Goal: Information Seeking & Learning: Learn about a topic

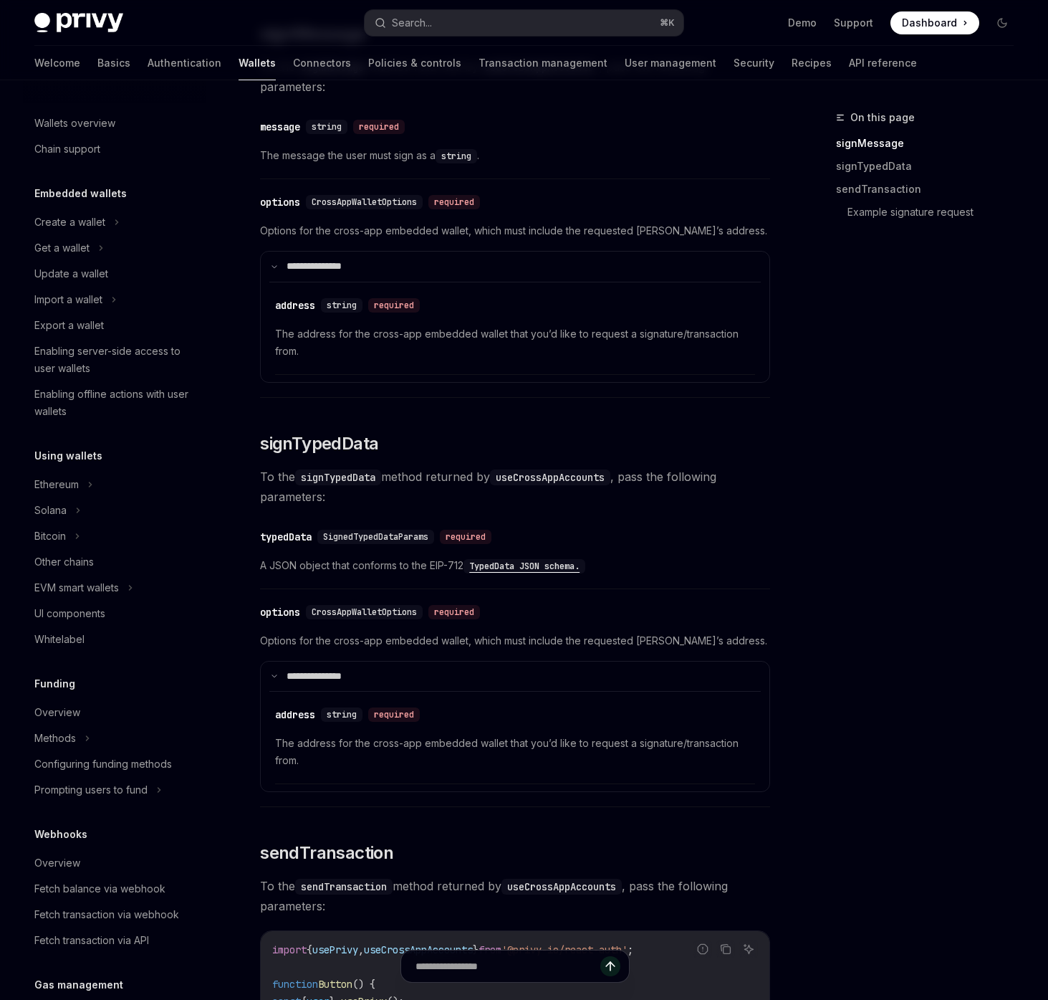
scroll to position [412, 0]
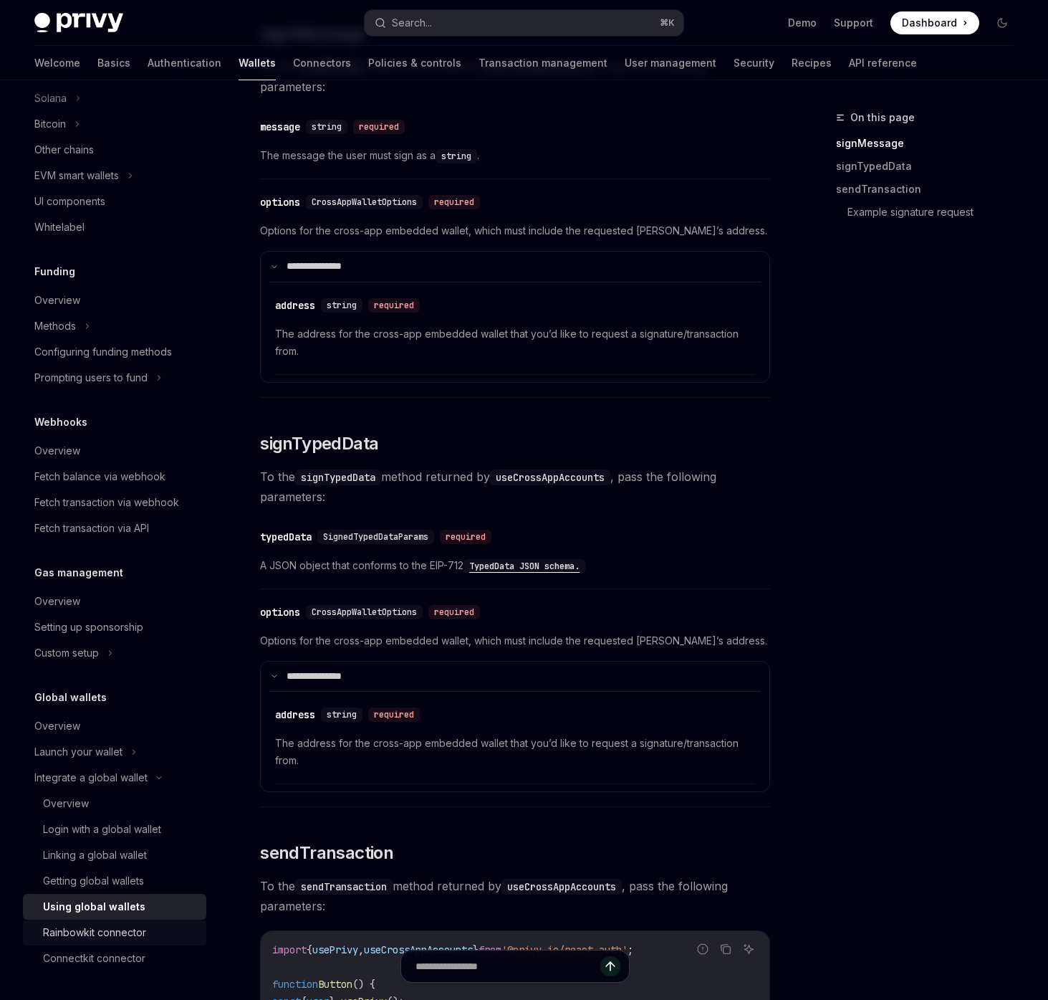
click at [76, 938] on div "Rainbowkit connector" at bounding box center [94, 932] width 103 height 17
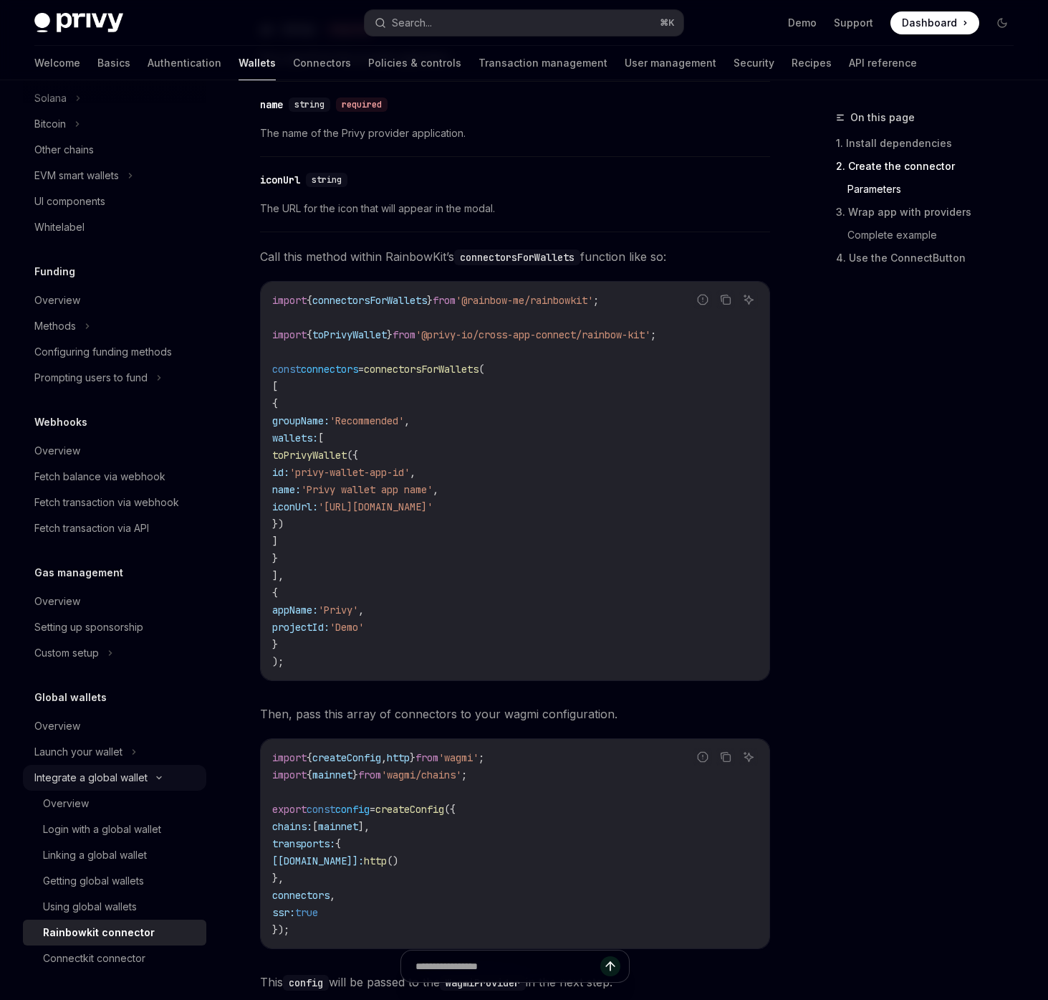
scroll to position [1237, 0]
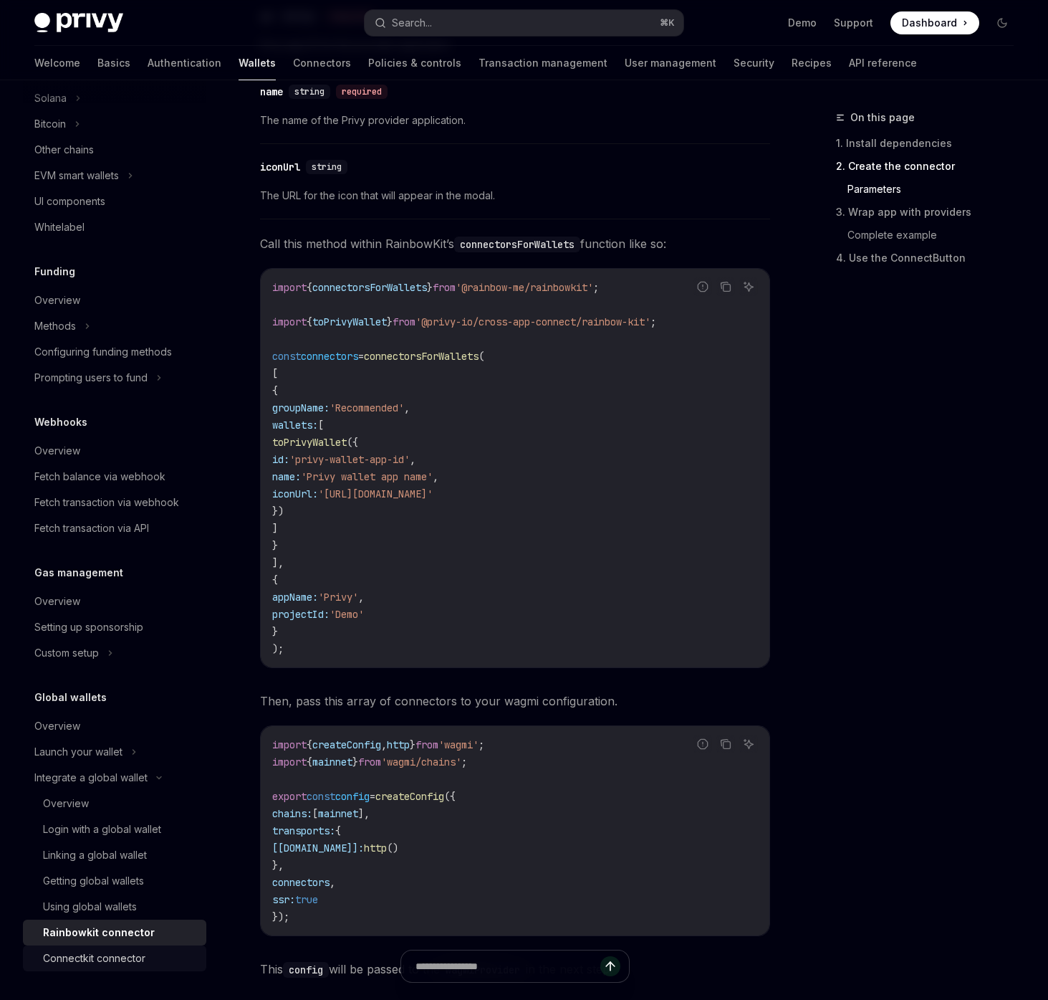
click at [111, 953] on div "Connectkit connector" at bounding box center [94, 957] width 102 height 17
type textarea "*"
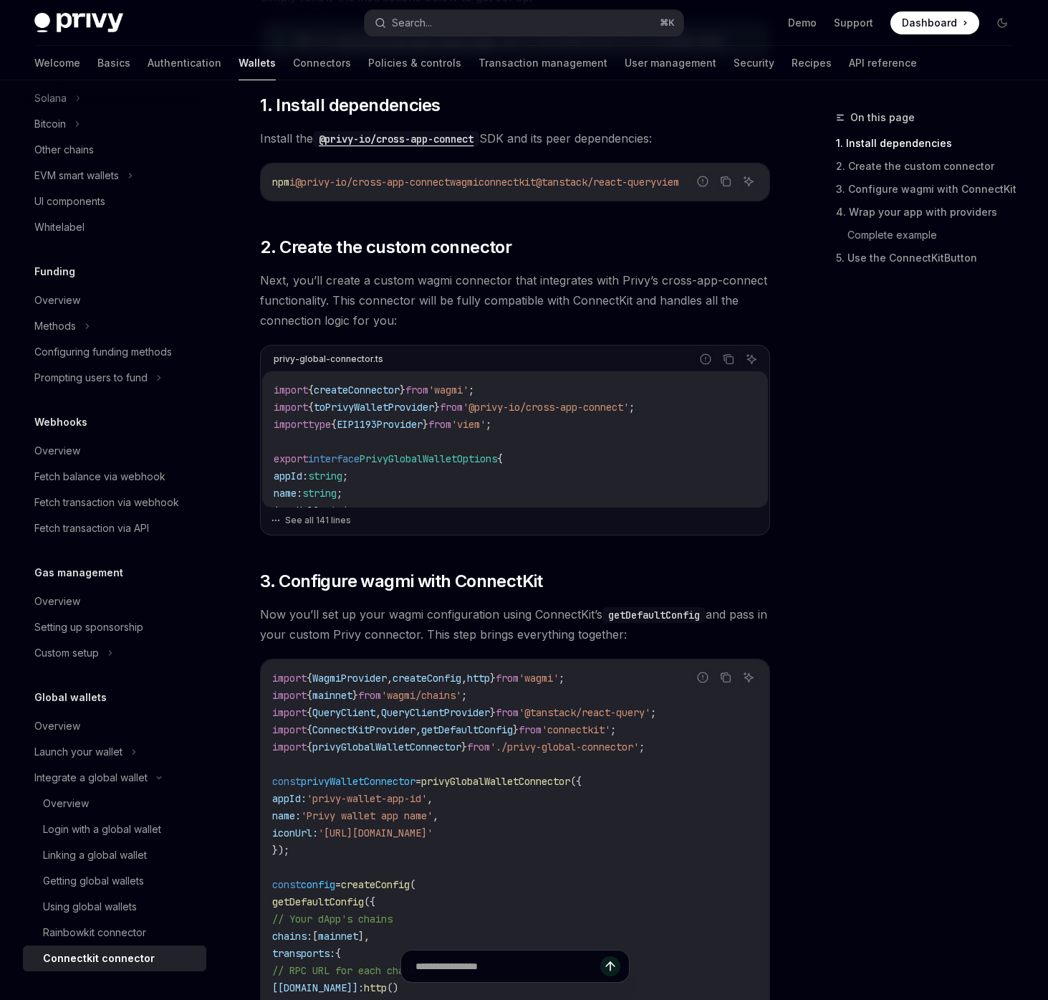
scroll to position [335, 0]
